Goal: Obtain resource: Download file/media

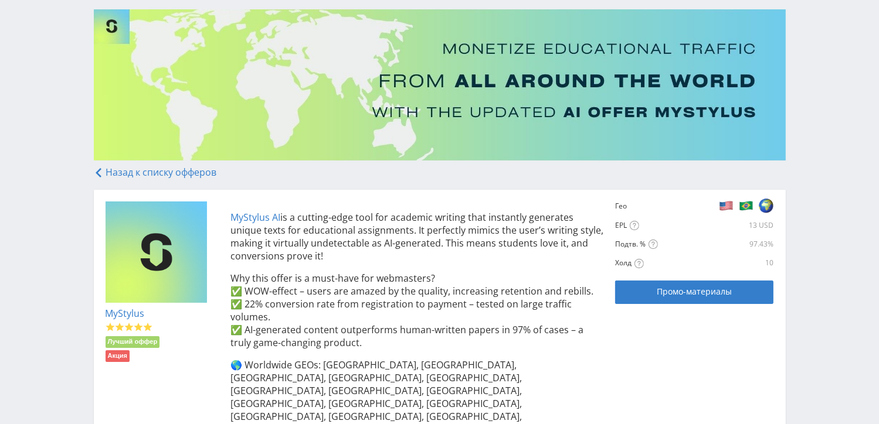
scroll to position [117, 0]
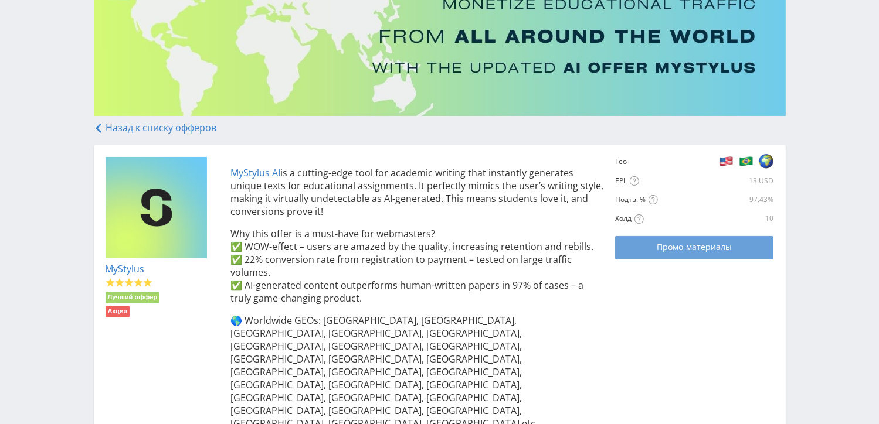
click at [712, 246] on span "Промо-материалы" at bounding box center [694, 247] width 75 height 9
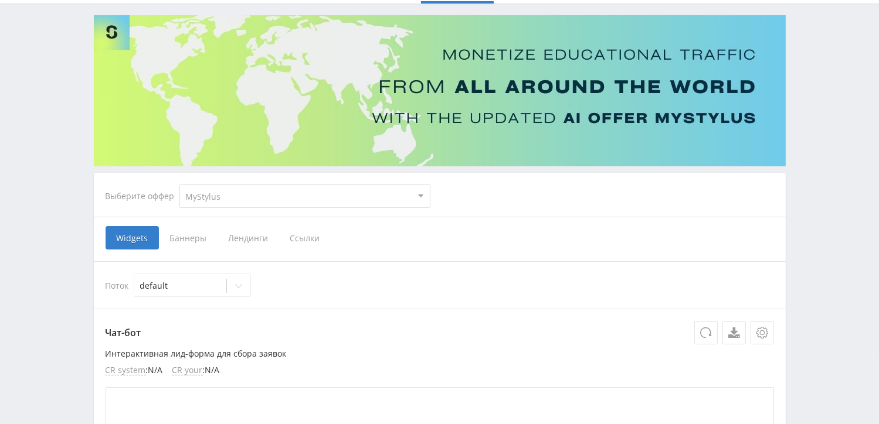
scroll to position [59, 0]
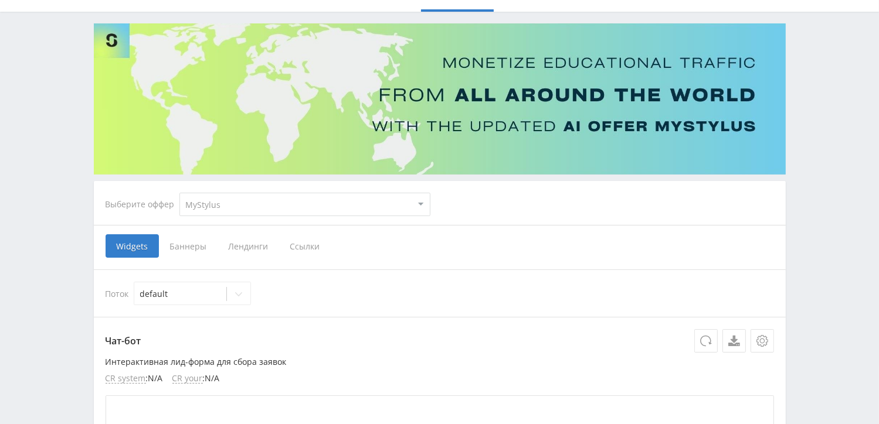
click at [185, 248] on span "Баннеры" at bounding box center [188, 246] width 59 height 23
click at [0, 0] on input "Баннеры" at bounding box center [0, 0] width 0 height 0
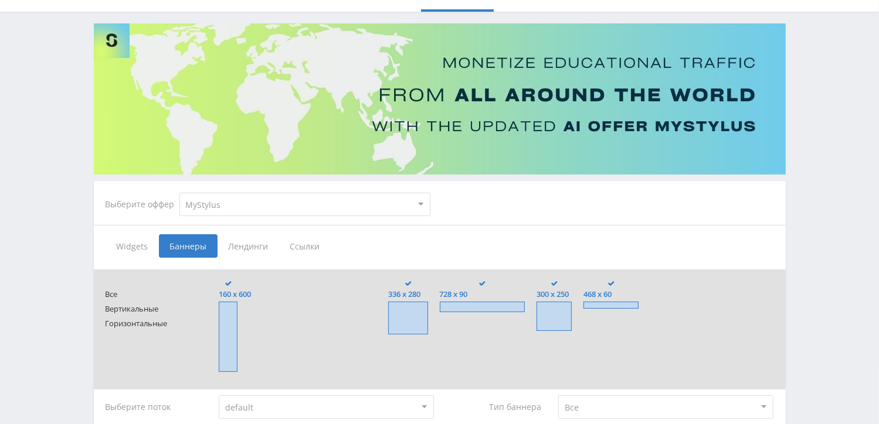
click at [262, 249] on span "Лендинги" at bounding box center [249, 246] width 62 height 23
click at [0, 0] on input "Лендинги" at bounding box center [0, 0] width 0 height 0
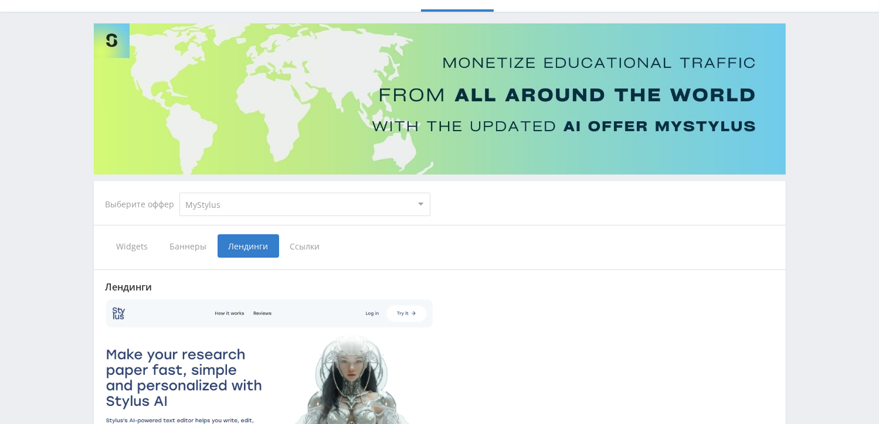
click at [193, 242] on span "Баннеры" at bounding box center [188, 246] width 59 height 23
click at [0, 0] on input "Баннеры" at bounding box center [0, 0] width 0 height 0
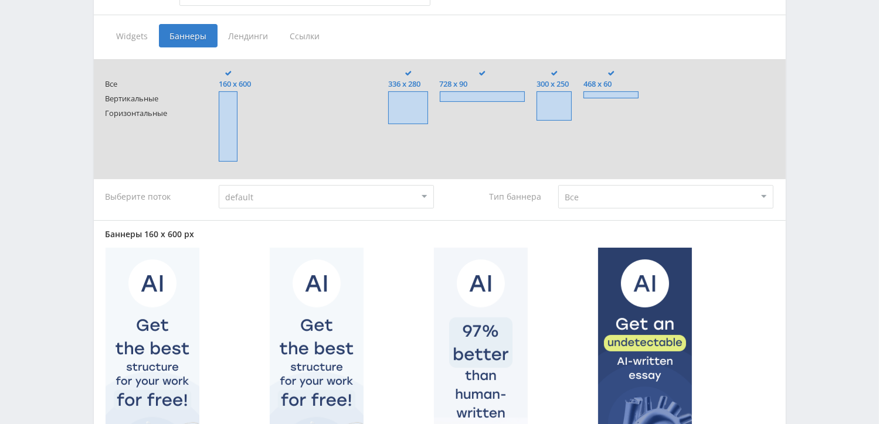
scroll to position [117, 0]
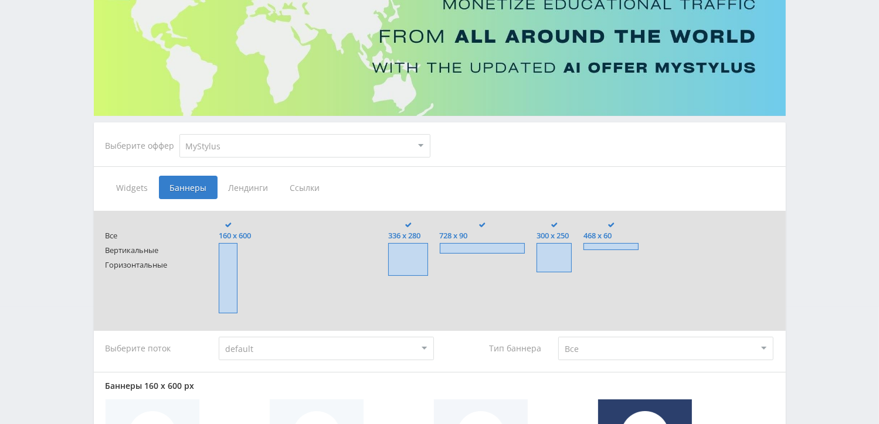
click at [257, 182] on span "Лендинги" at bounding box center [249, 187] width 62 height 23
click at [0, 0] on input "Лендинги" at bounding box center [0, 0] width 0 height 0
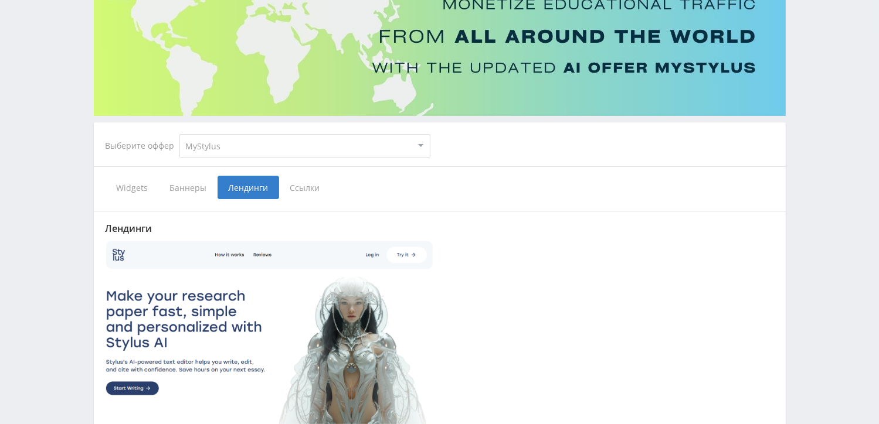
click at [308, 202] on div "Лендинги Скачать" at bounding box center [440, 345] width 692 height 292
click at [308, 189] on span "Ссылки" at bounding box center [305, 187] width 52 height 23
click at [0, 0] on input "Ссылки" at bounding box center [0, 0] width 0 height 0
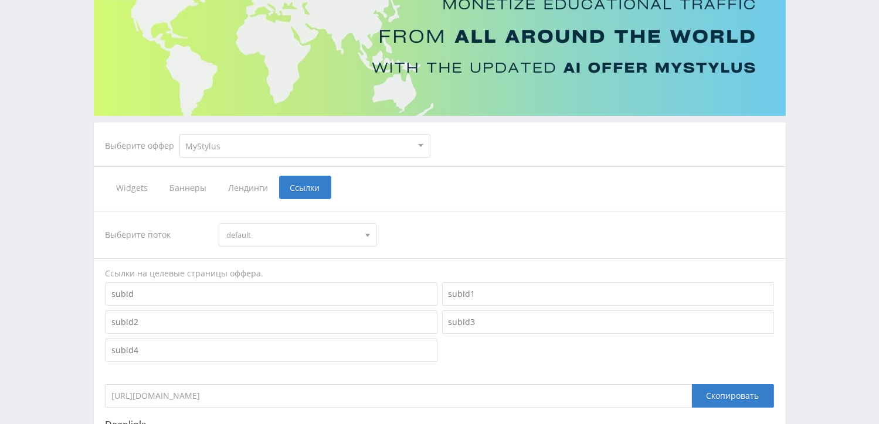
scroll to position [280, 0]
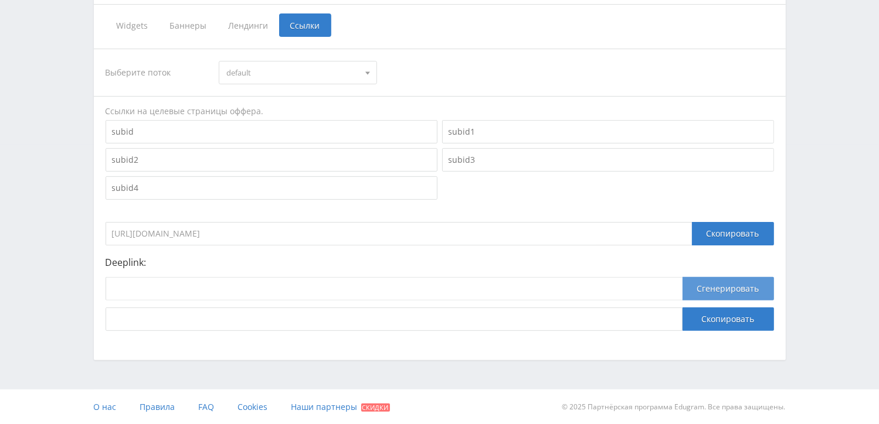
click at [709, 294] on button "Сгенерировать" at bounding box center [727, 288] width 91 height 23
click at [709, 291] on button "Сгенерировать" at bounding box center [727, 288] width 91 height 23
click at [737, 230] on div "Скопировать" at bounding box center [733, 233] width 82 height 23
drag, startPoint x: 737, startPoint y: 230, endPoint x: 720, endPoint y: 232, distance: 17.0
click at [720, 232] on div "Скопировать" at bounding box center [733, 233] width 82 height 23
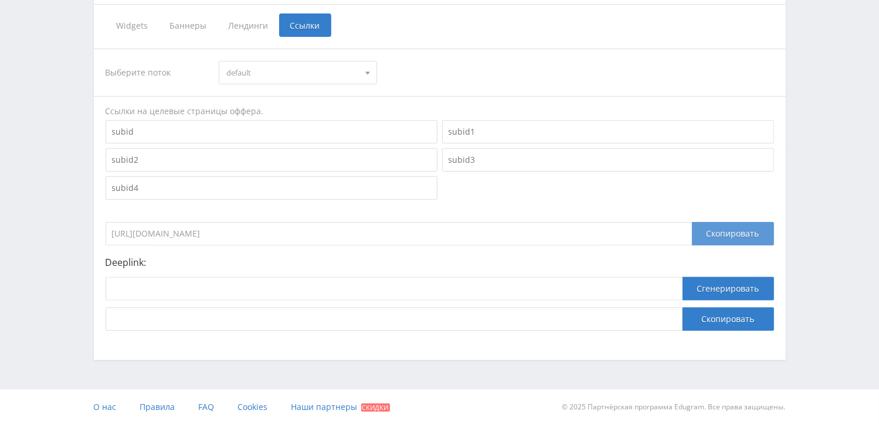
click at [720, 232] on div "Скопировать" at bounding box center [733, 233] width 82 height 23
click at [239, 23] on span "Лендинги" at bounding box center [249, 24] width 62 height 23
click at [0, 0] on input "Лендинги" at bounding box center [0, 0] width 0 height 0
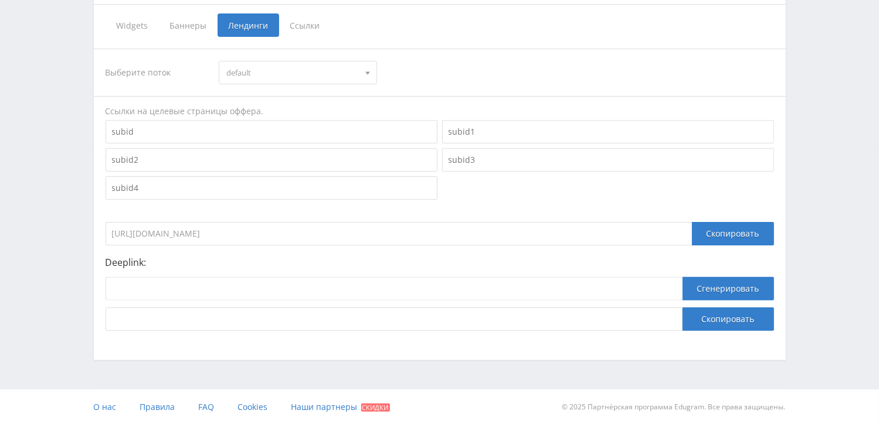
scroll to position [265, 0]
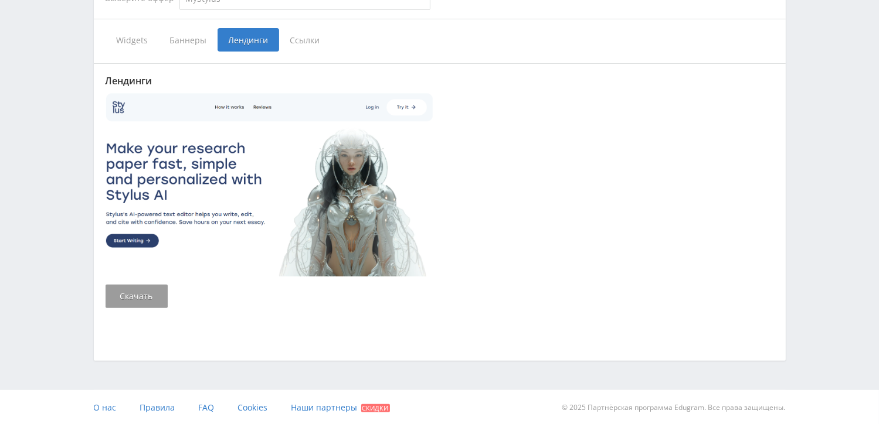
click at [195, 49] on span "Баннеры" at bounding box center [188, 39] width 59 height 23
click at [0, 0] on input "Баннеры" at bounding box center [0, 0] width 0 height 0
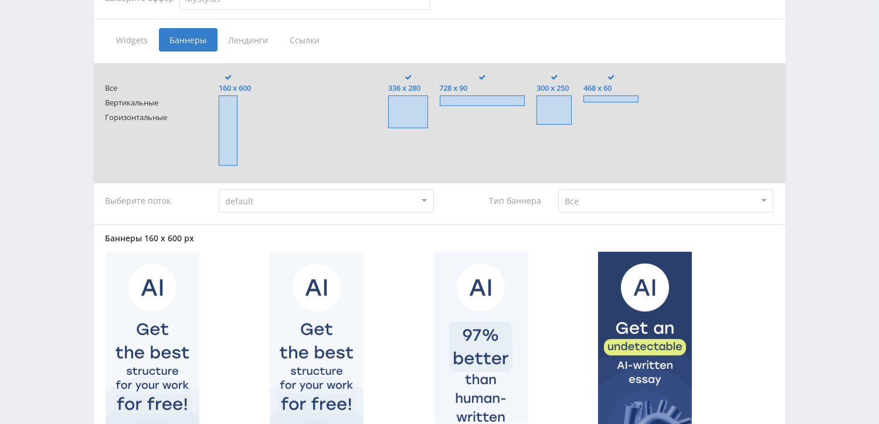
scroll to position [280, 0]
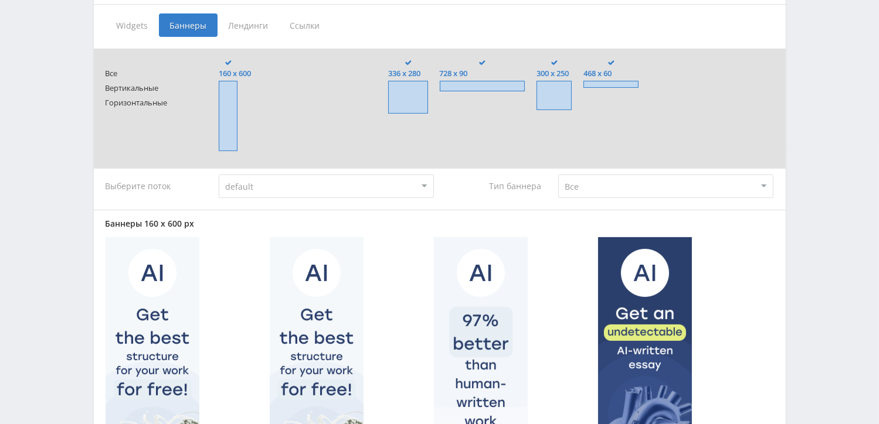
click at [470, 82] on span at bounding box center [483, 86] width 86 height 11
click at [0, 0] on input "728 x 90" at bounding box center [0, 0] width 0 height 0
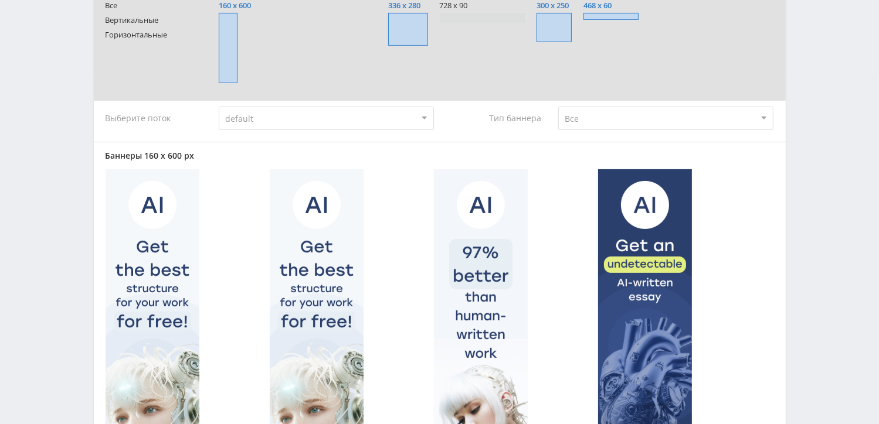
scroll to position [352, 0]
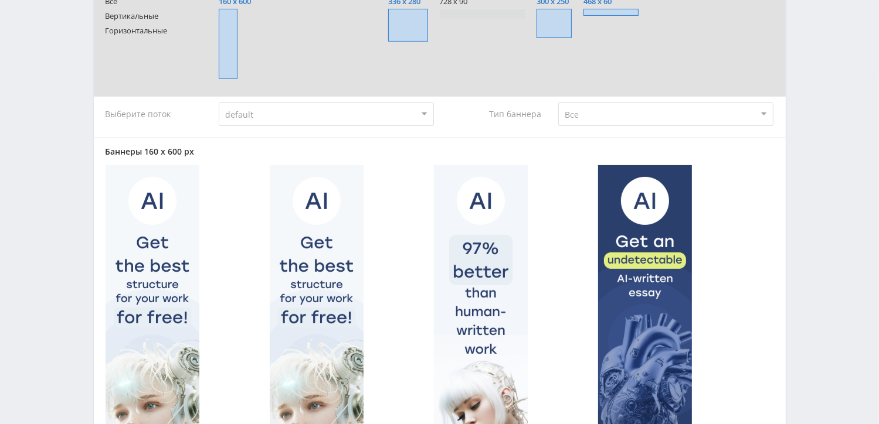
click at [389, 123] on select "default" at bounding box center [326, 114] width 215 height 23
click at [577, 111] on select "Все Заказчики Авторы" at bounding box center [665, 114] width 215 height 23
select select "customers"
click at [558, 103] on select "Все Заказчики Авторы" at bounding box center [665, 114] width 215 height 23
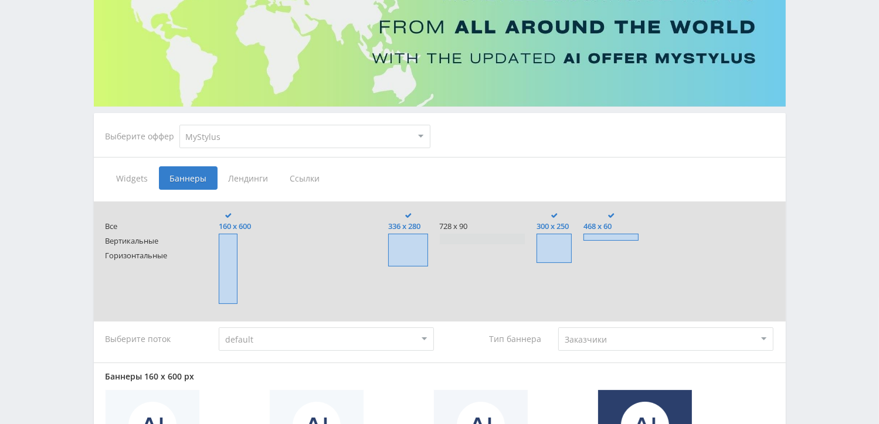
scroll to position [135, 0]
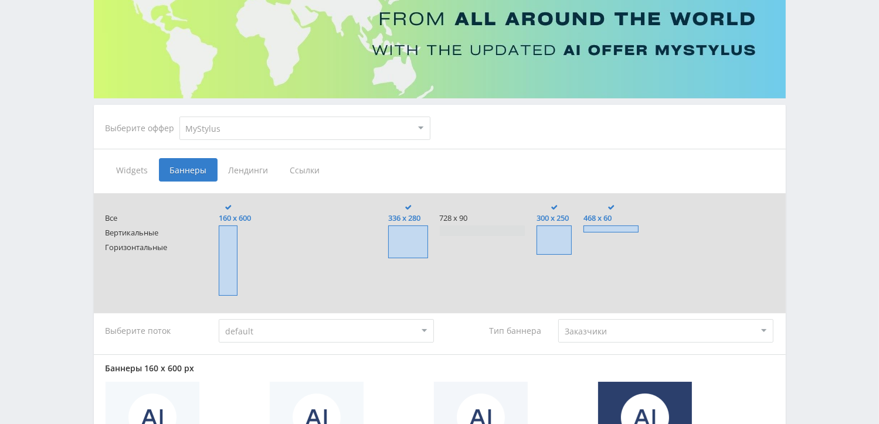
click at [471, 230] on span at bounding box center [483, 231] width 86 height 11
click at [0, 0] on input "728 x 90" at bounding box center [0, 0] width 0 height 0
click at [401, 232] on span at bounding box center [407, 242] width 39 height 33
click at [0, 0] on input "336 x 280" at bounding box center [0, 0] width 0 height 0
click at [236, 253] on span at bounding box center [228, 261] width 19 height 70
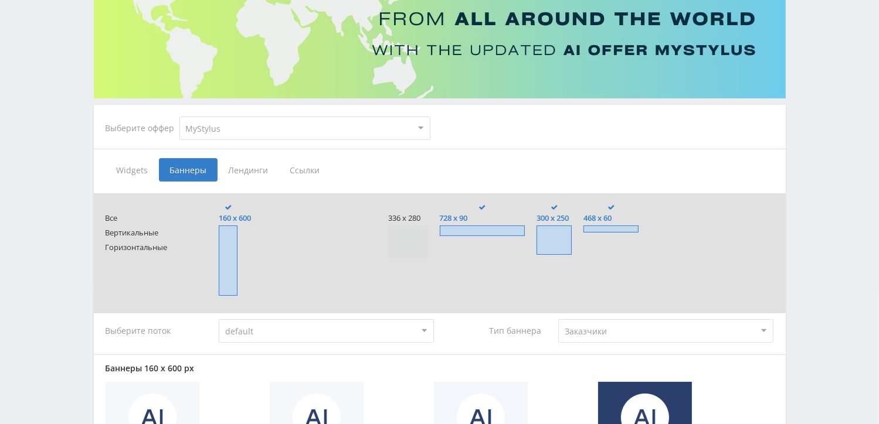
click at [0, 0] on input "160 x 600" at bounding box center [0, 0] width 0 height 0
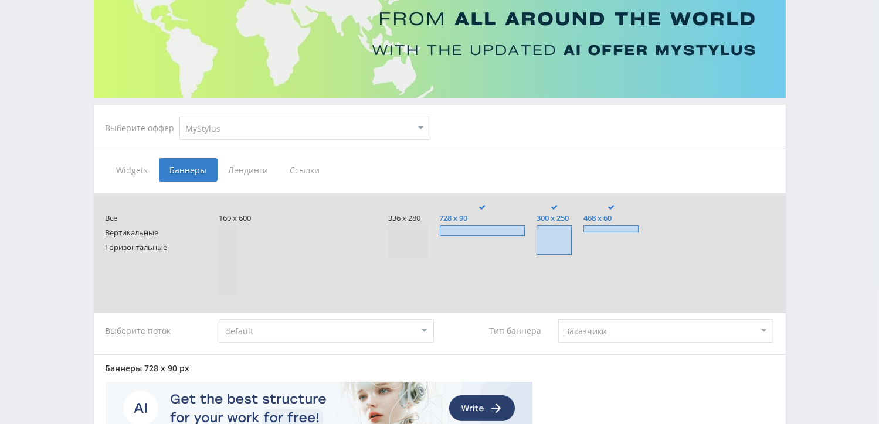
click at [544, 235] on span at bounding box center [553, 240] width 35 height 29
click at [0, 0] on input "300 x 250" at bounding box center [0, 0] width 0 height 0
click at [602, 222] on span "468 x 60" at bounding box center [610, 218] width 55 height 9
click at [0, 0] on input "468 x 60" at bounding box center [0, 0] width 0 height 0
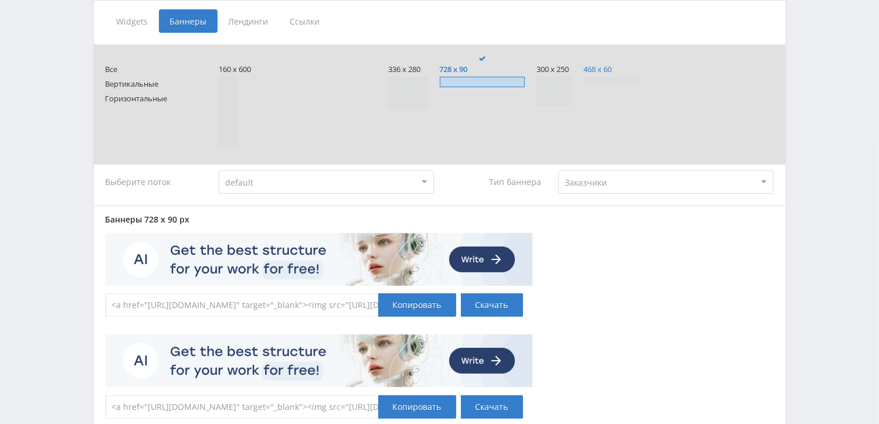
scroll to position [288, 0]
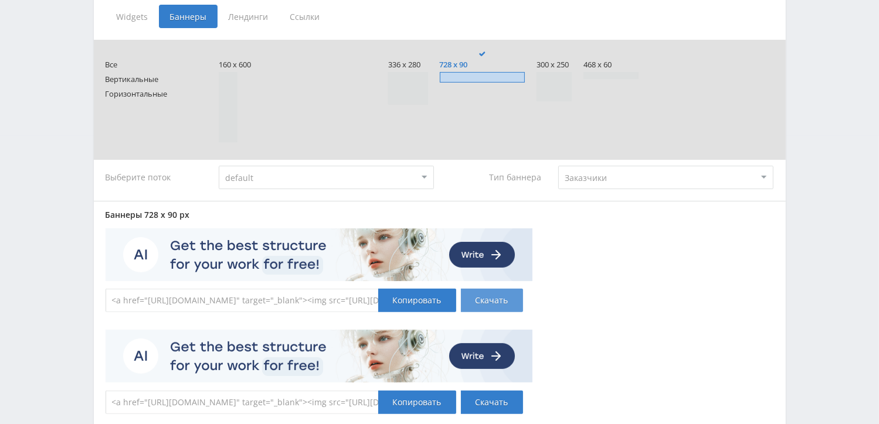
click at [490, 301] on link "Скачать" at bounding box center [492, 300] width 62 height 23
